Goal: Information Seeking & Learning: Find specific fact

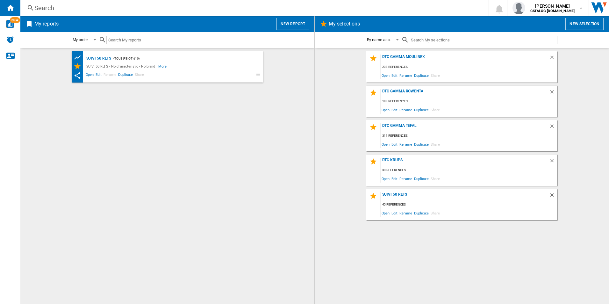
click at [400, 92] on div "DTC Gamma Rowenta" at bounding box center [464, 93] width 168 height 9
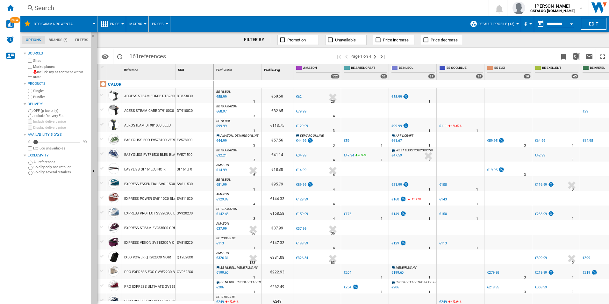
click at [91, 9] on div "Search" at bounding box center [252, 8] width 437 height 9
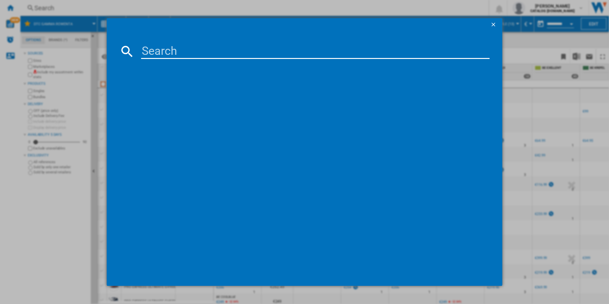
click at [188, 51] on input at bounding box center [315, 51] width 349 height 15
paste input "SO6511"
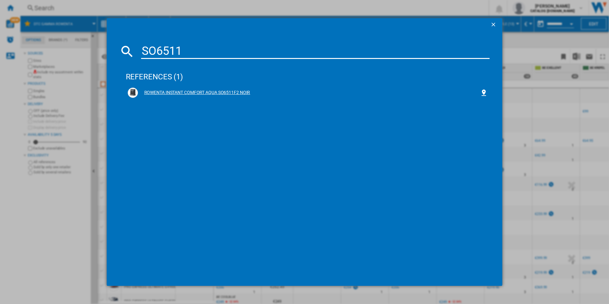
type input "SO6511"
click at [166, 91] on div "ROWENTA INSTANT COMFORT AQUA SO6511F2 NOIR" at bounding box center [309, 92] width 342 height 6
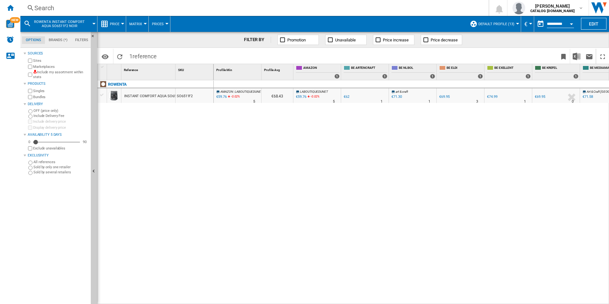
click at [475, 22] on ng-md-icon at bounding box center [474, 24] width 8 height 8
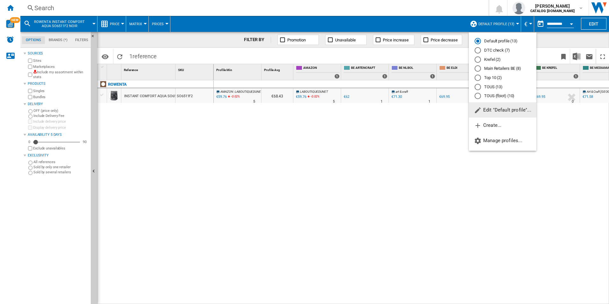
click at [492, 50] on md-radio-button "DTC check (7)" at bounding box center [502, 50] width 56 height 6
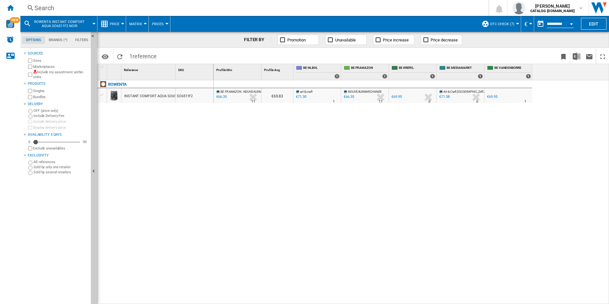
drag, startPoint x: 192, startPoint y: 96, endPoint x: 175, endPoint y: 96, distance: 17.2
click at [175, 88] on div "INSTANT COMFORT AQUA SO6511F2 NOIR SO6511F2" at bounding box center [155, 88] width 116 height 0
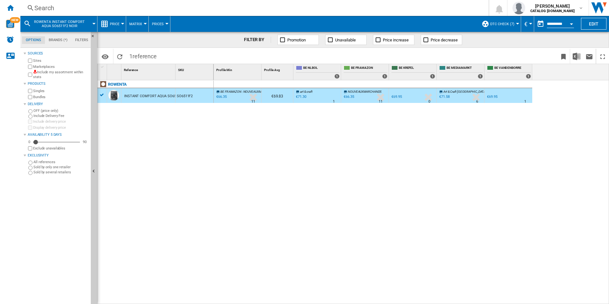
click at [147, 94] on div "INSTANT COMFORT AQUA SO6511F2 NOIR" at bounding box center [158, 96] width 68 height 15
click at [128, 97] on div "INSTANT COMFORT AQUA SO6511F2 NOIR" at bounding box center [158, 96] width 68 height 15
click at [163, 94] on div "INSTANT COMFORT AQUA SO6511F2 NOIR" at bounding box center [158, 96] width 68 height 15
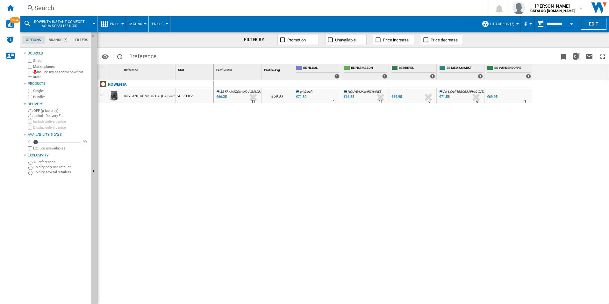
click at [493, 96] on div "€69.95" at bounding box center [492, 97] width 10 height 4
click at [73, 6] on div "Search" at bounding box center [252, 8] width 437 height 9
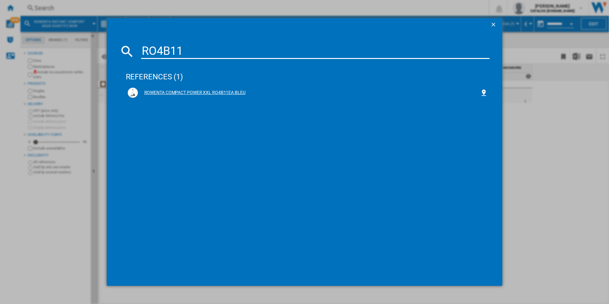
type input "RO4B11"
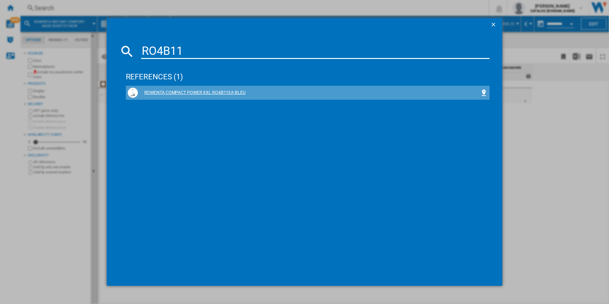
click at [165, 90] on div "ROWENTA COMPACT POWER XXL RO4B11EA BLEU" at bounding box center [309, 92] width 342 height 6
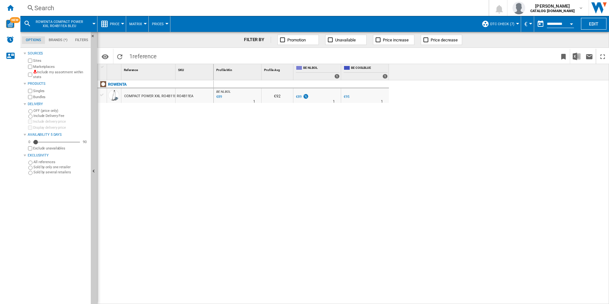
click at [45, 11] on div "Search" at bounding box center [252, 8] width 437 height 9
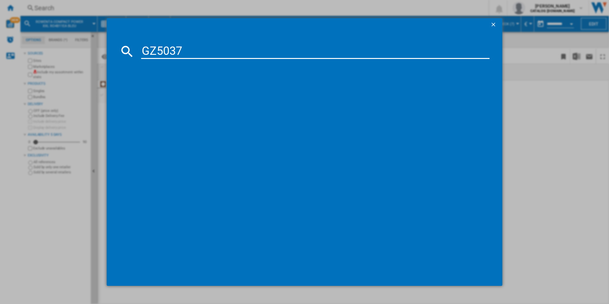
type input "GZ5037"
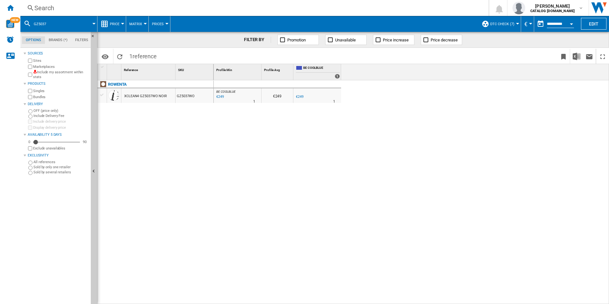
click at [79, 7] on div "Search" at bounding box center [252, 8] width 437 height 9
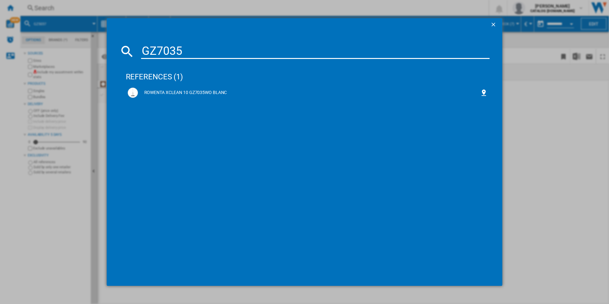
type input "GZ7035"
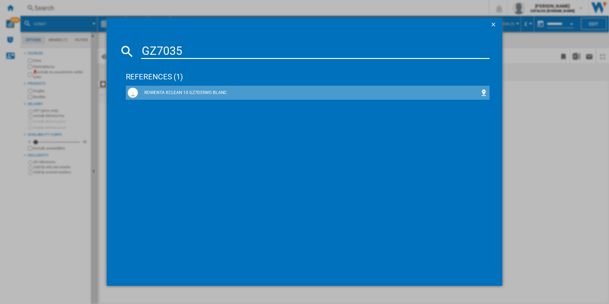
click at [163, 89] on div "ROWENTA XCLEAN 10 GZ7035WO BLANC" at bounding box center [308, 93] width 360 height 10
click at [178, 93] on div "ROWENTA XCLEAN 10 GZ7035WO BLANC" at bounding box center [309, 92] width 342 height 6
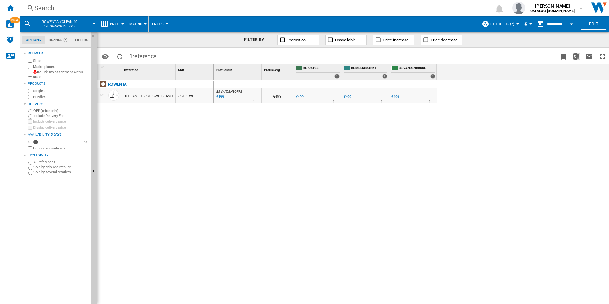
click at [68, 9] on div "Search" at bounding box center [252, 8] width 437 height 9
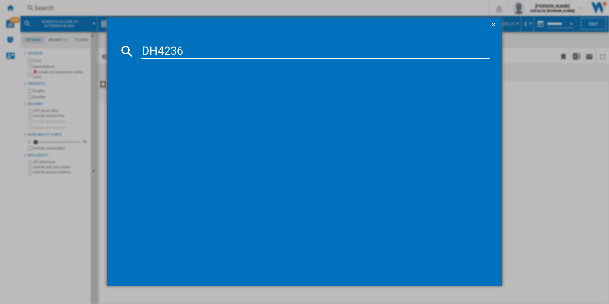
type input "DH4236"
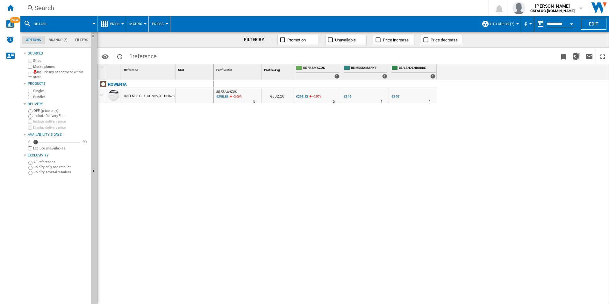
click at [302, 96] on div "€298.83" at bounding box center [302, 97] width 12 height 4
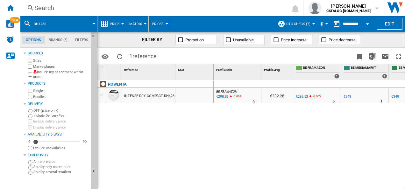
click at [64, 9] on div "Search" at bounding box center [151, 8] width 234 height 9
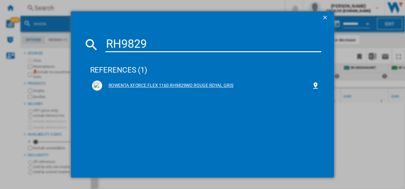
type input "RH9829"
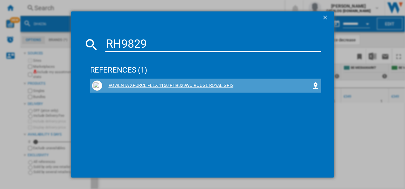
click at [117, 83] on div "ROWENTA XFORCE FLEX 1160 RH9829WO ROUGE ROYAL GRIS" at bounding box center [207, 85] width 210 height 6
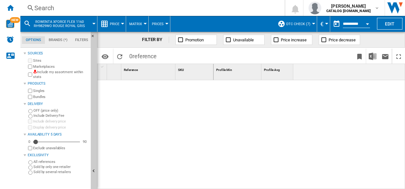
click at [90, 4] on div "Search" at bounding box center [151, 8] width 234 height 9
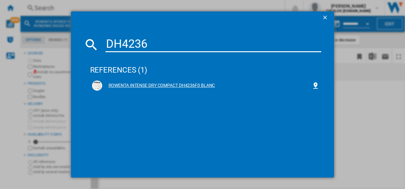
type input "DH4236"
click at [131, 86] on div "ROWENTA INTENSE DRY COMPACT DH4236F0 BLANC" at bounding box center [207, 85] width 210 height 6
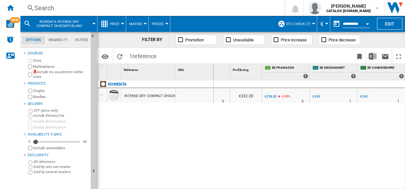
scroll to position [0, 31]
click at [83, 8] on div "Search" at bounding box center [151, 8] width 234 height 9
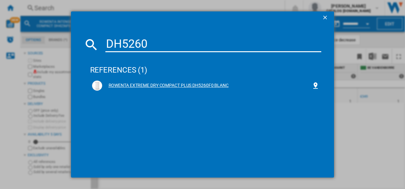
type input "DH5260"
click at [132, 89] on div "ROWENTA EXTREME DRY COMPACT PLUS DH5260F0 BLANC" at bounding box center [206, 86] width 228 height 10
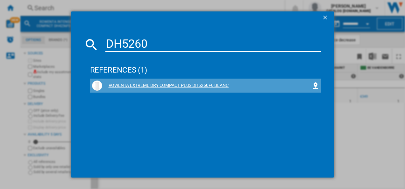
click at [131, 84] on div "ROWENTA EXTREME DRY COMPACT PLUS DH5260F0 BLANC" at bounding box center [207, 85] width 210 height 6
